Goal: Information Seeking & Learning: Find contact information

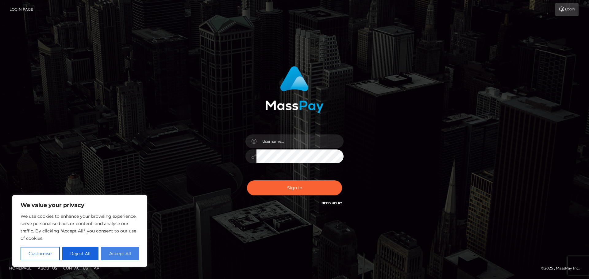
click at [117, 254] on button "Accept All" at bounding box center [120, 253] width 38 height 13
checkbox input "true"
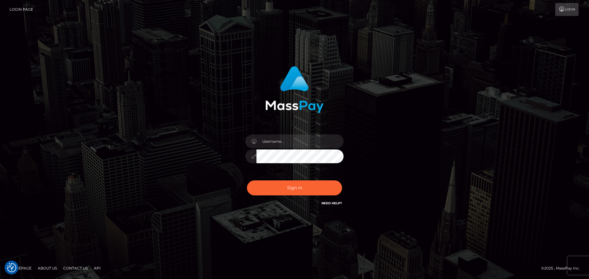
click at [335, 205] on h6 "Need Help?" at bounding box center [331, 202] width 21 height 5
click at [334, 204] on link "Need Help?" at bounding box center [331, 203] width 21 height 4
click at [16, 10] on link "Login Page" at bounding box center [22, 9] width 24 height 13
